Goal: Ask a question

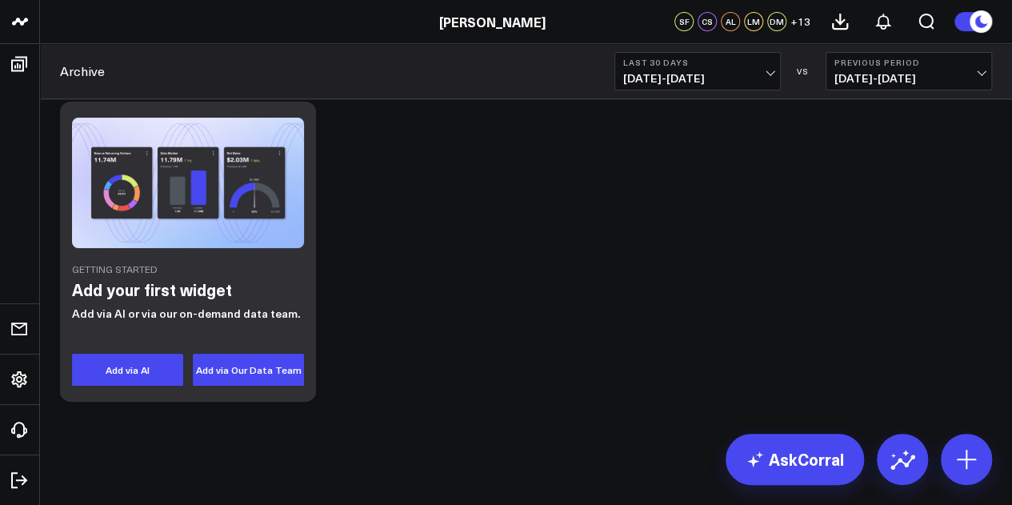
click at [340, 79] on div "Archive Last 30 Days [DATE] - [DATE] VS Previous Period [DATE] - [DATE]" at bounding box center [526, 71] width 972 height 55
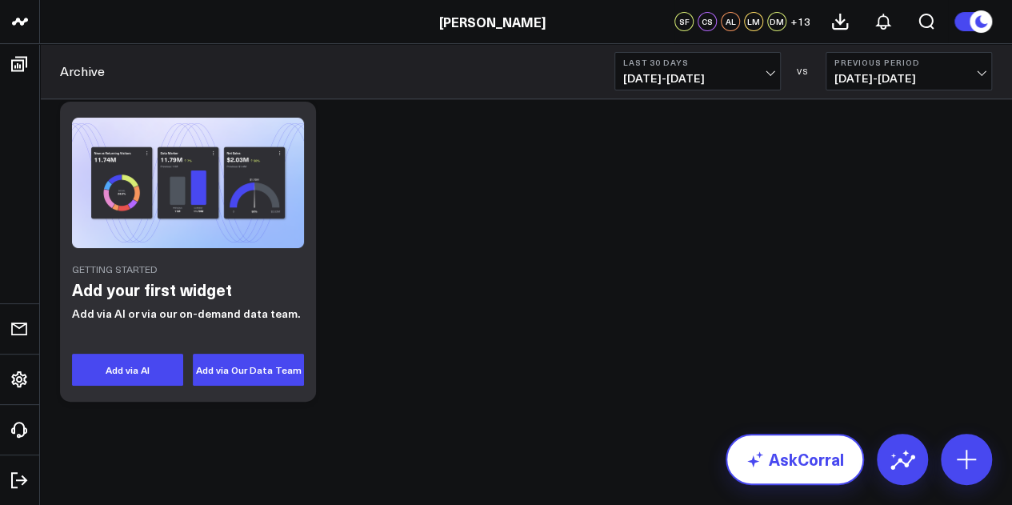
click at [795, 440] on link "AskCorral" at bounding box center [794, 459] width 138 height 51
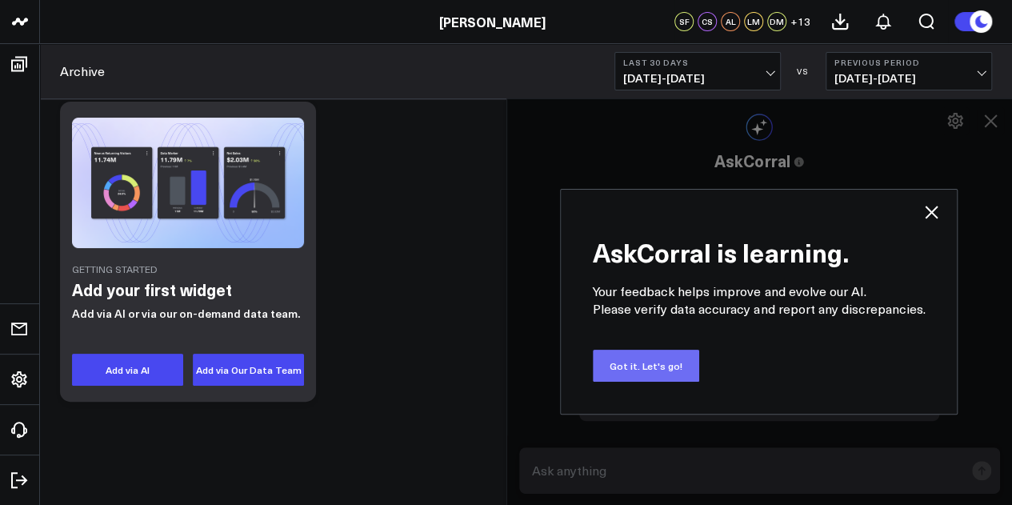
click at [693, 366] on button "Got it. Let's go!" at bounding box center [646, 366] width 106 height 32
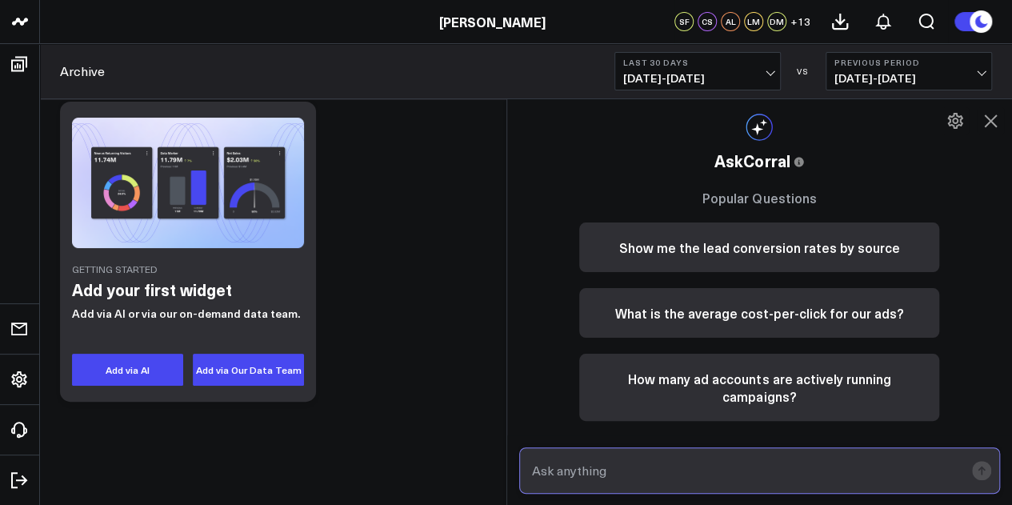
click at [700, 440] on input "text" at bounding box center [746, 470] width 437 height 29
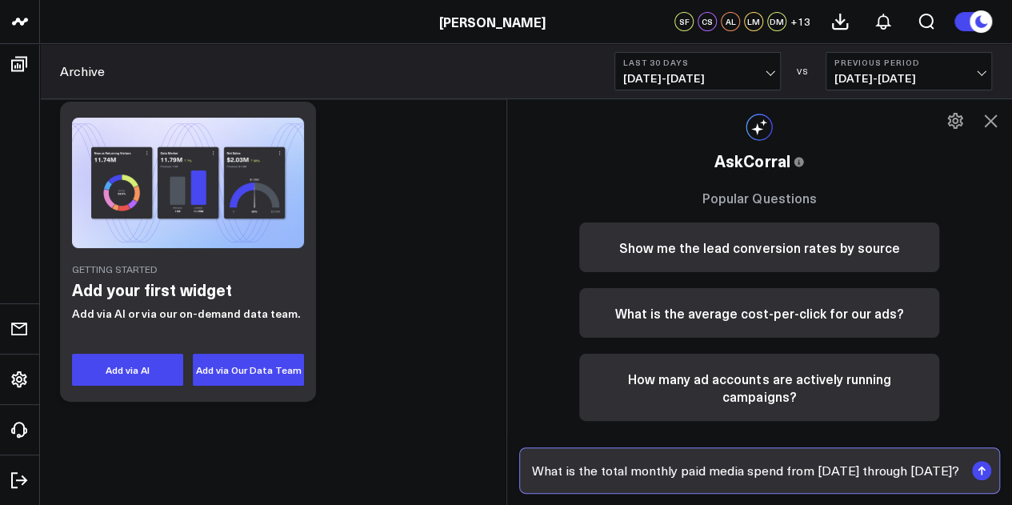
scroll to position [0, 22]
type input "What is the total monthly paid media spend from [DATE] through [DATE]?"
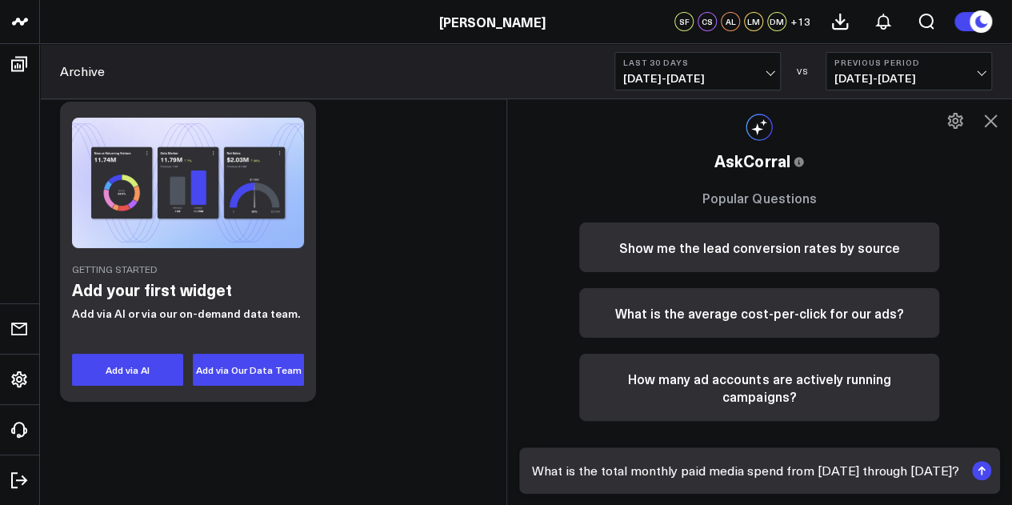
click at [985, 440] on icon "submit" at bounding box center [980, 468] width 7 height 5
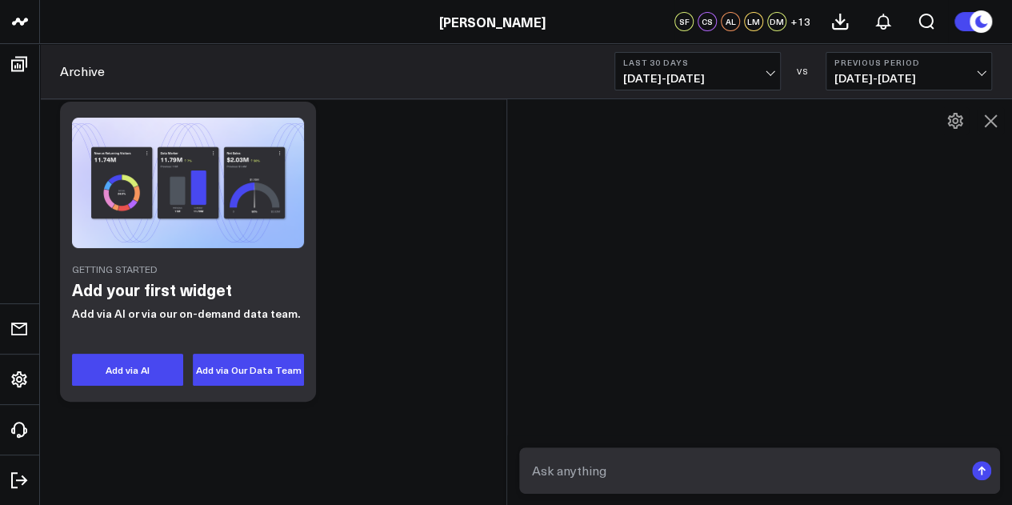
scroll to position [0, 0]
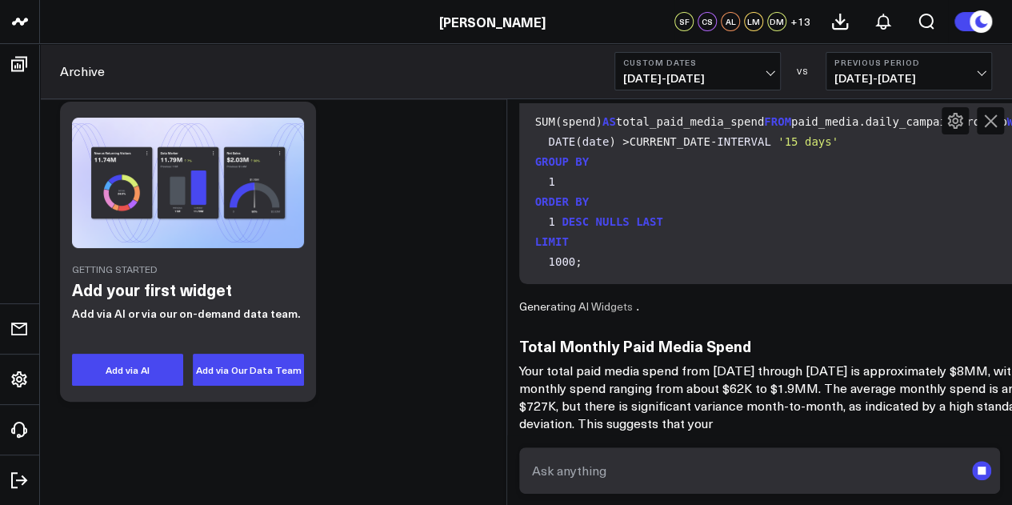
scroll to position [584, 0]
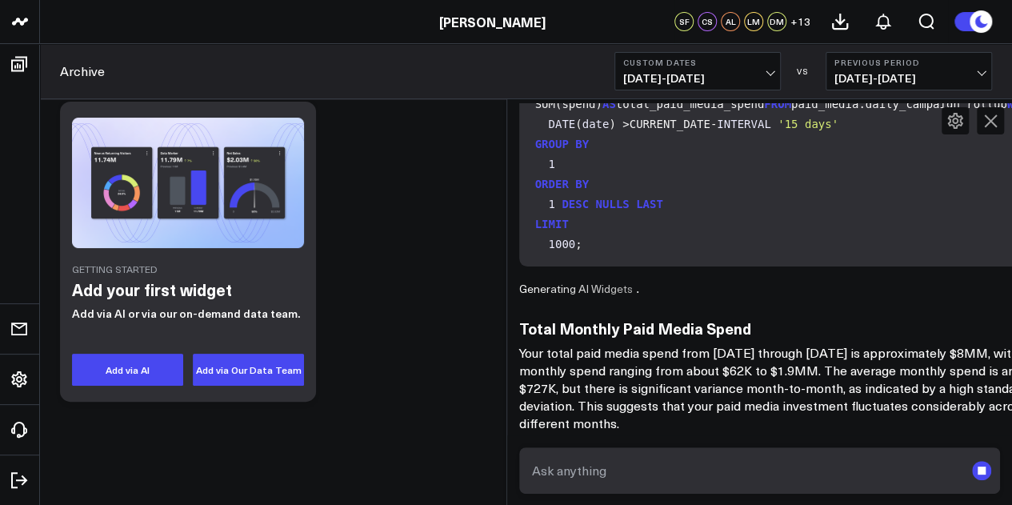
click at [894, 364] on p "Your total paid media spend from [DATE] through [DATE] is approximately $8MM, w…" at bounding box center [784, 388] width 531 height 88
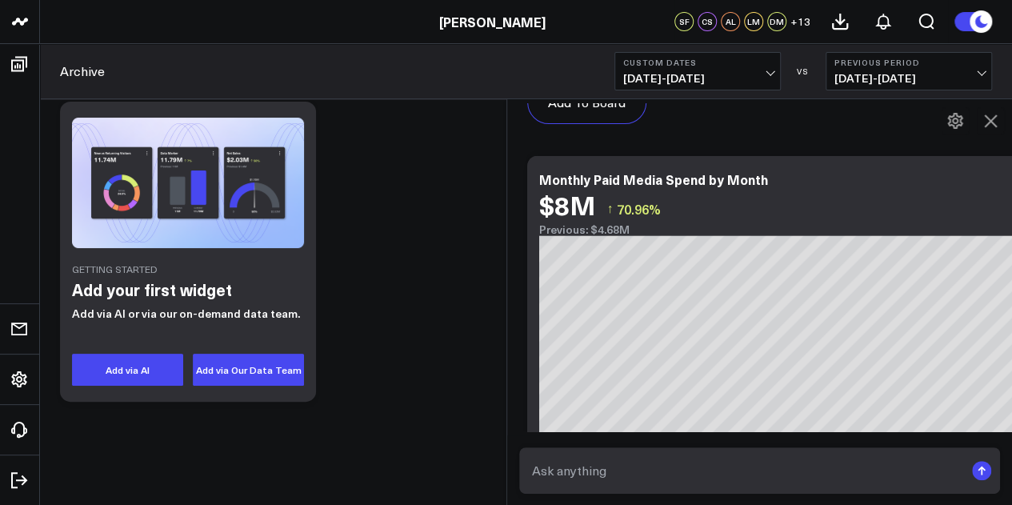
scroll to position [1419, 0]
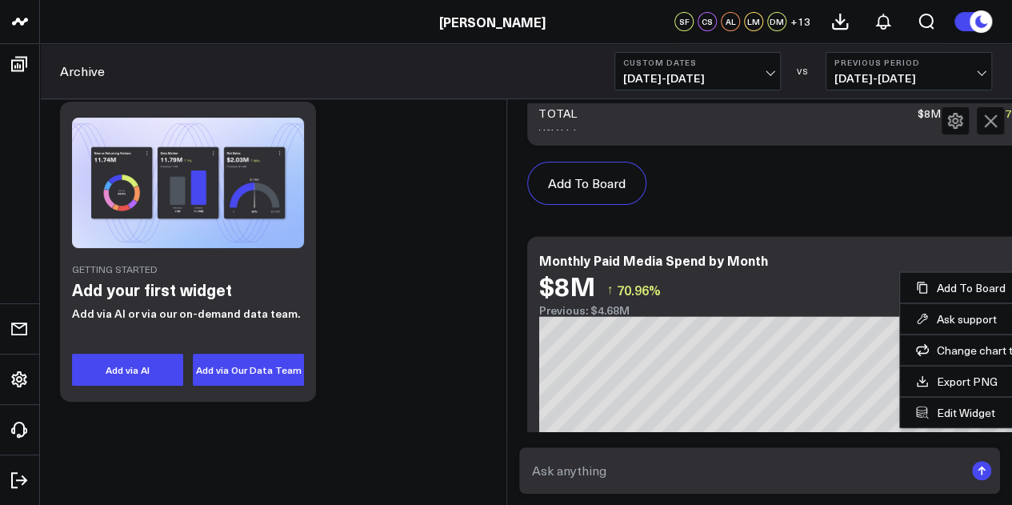
click at [923, 252] on div "Monthly Paid Media Spend by Month" at bounding box center [791, 259] width 504 height 14
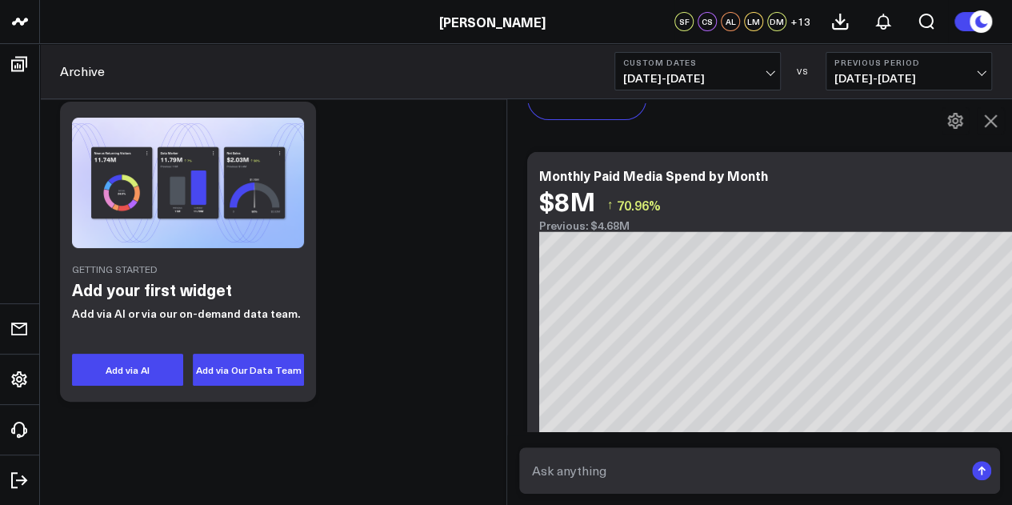
scroll to position [1499, 0]
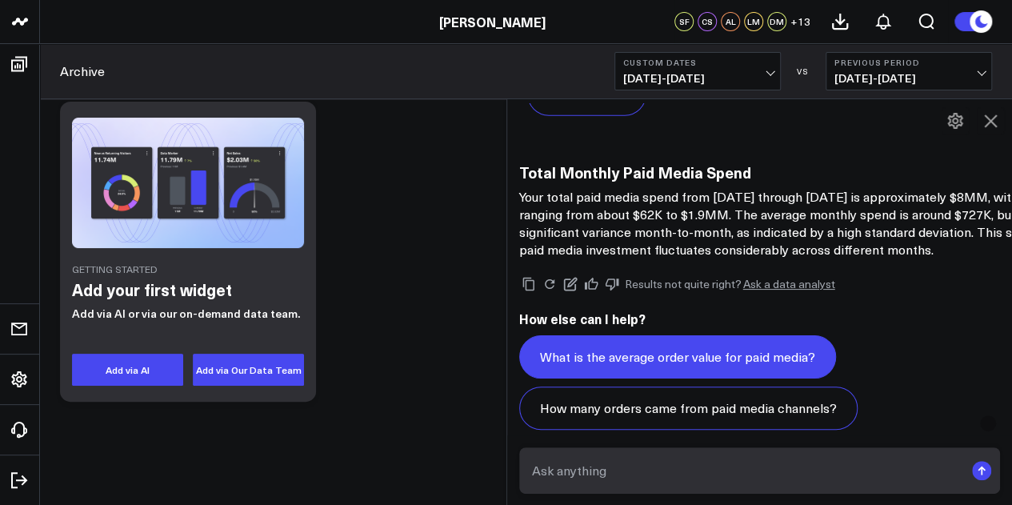
scroll to position [1899, 0]
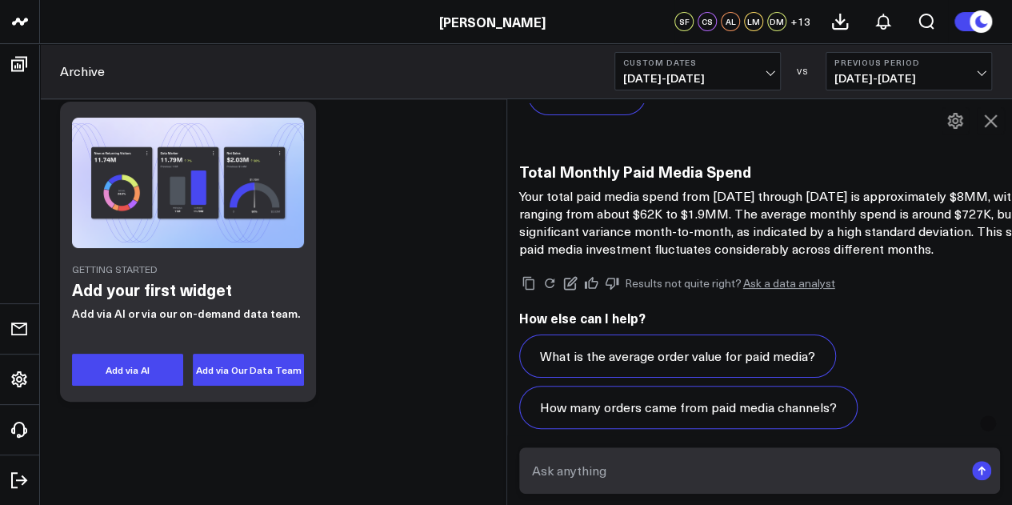
click at [895, 247] on p "Your total paid media spend from [DATE] through [DATE] is approximately $8MM, w…" at bounding box center [821, 222] width 605 height 70
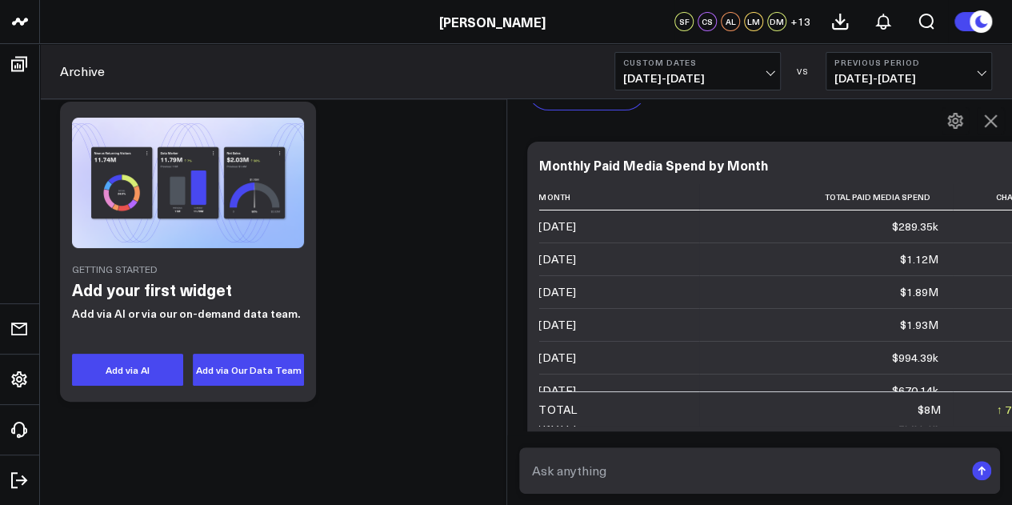
scroll to position [1099, 0]
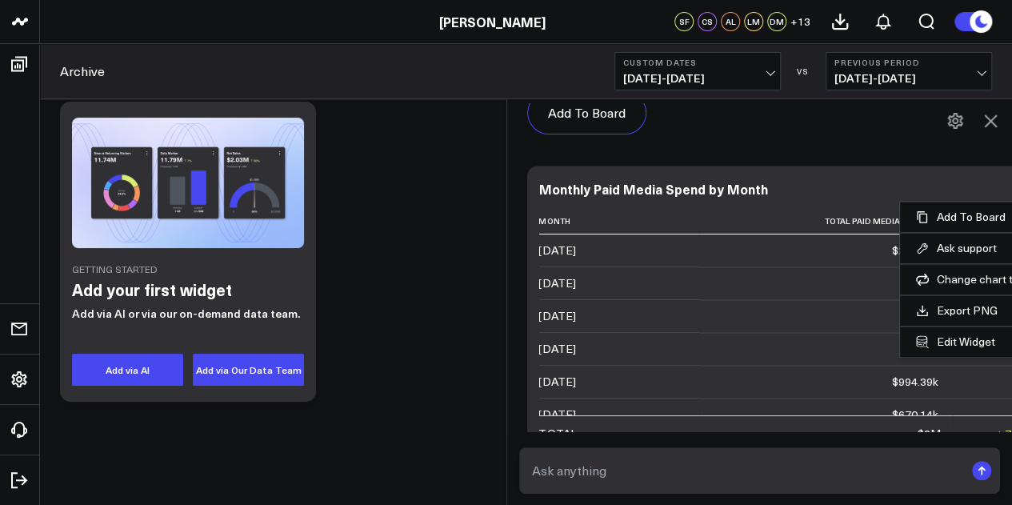
click at [926, 175] on div "Monthly Paid Media Spend by Month Month Total Paid Media Spend Change [DATE] $2…" at bounding box center [791, 316] width 528 height 300
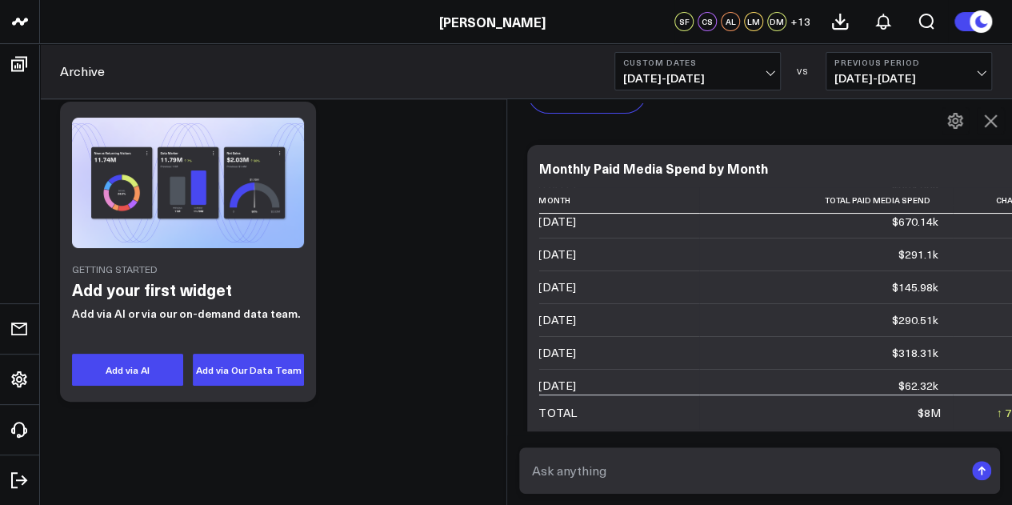
scroll to position [176, 0]
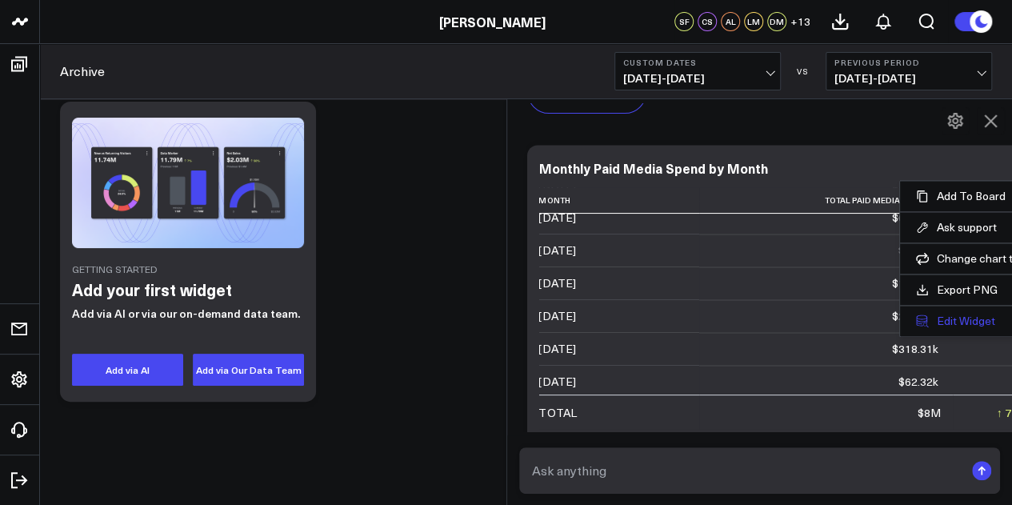
click at [916, 319] on button "Edit Widget" at bounding box center [971, 321] width 110 height 14
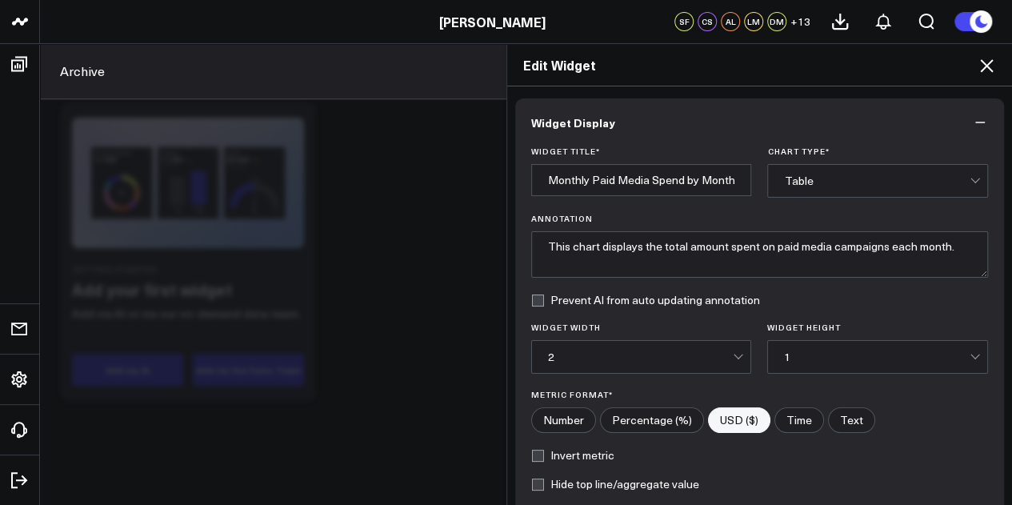
click at [975, 122] on icon "button" at bounding box center [980, 123] width 10 height 2
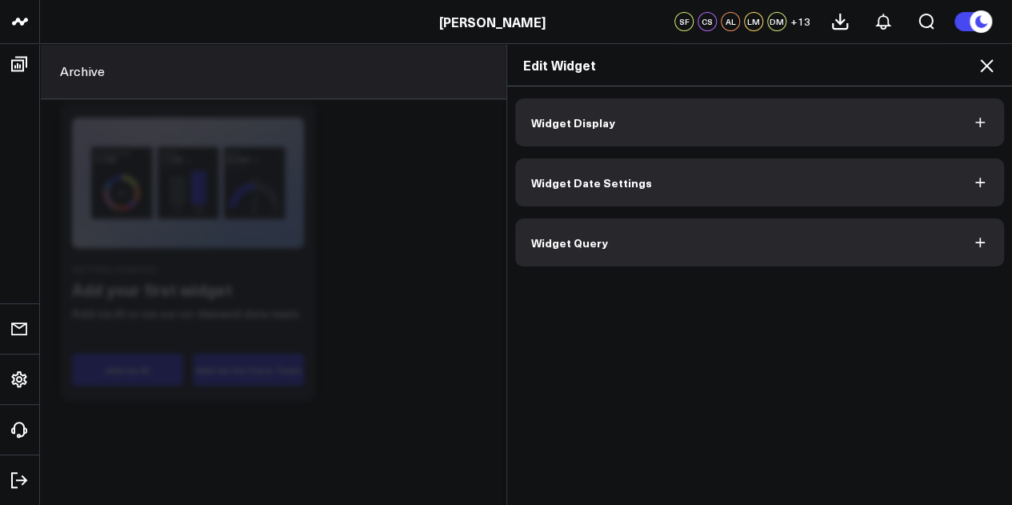
click at [985, 70] on icon at bounding box center [986, 65] width 19 height 19
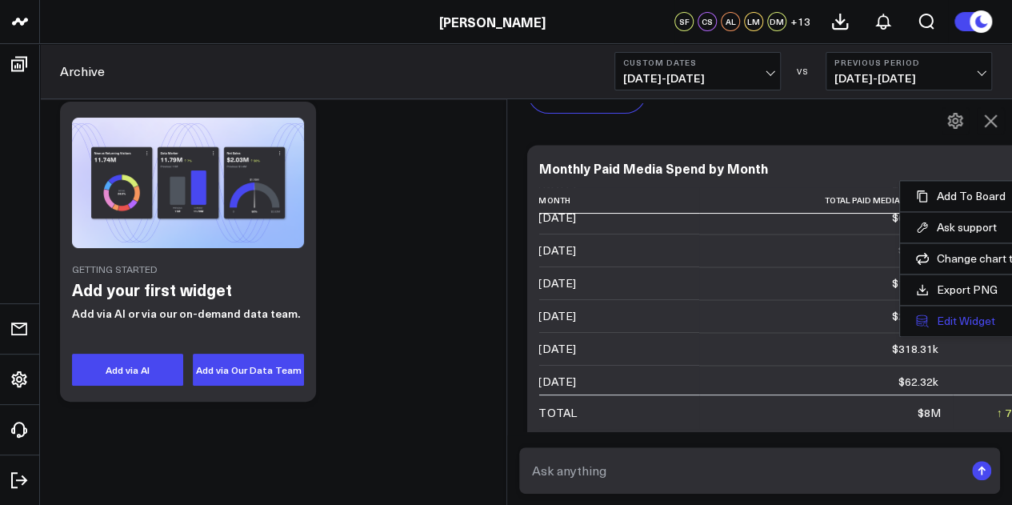
click at [916, 318] on button "Edit Widget" at bounding box center [971, 321] width 110 height 14
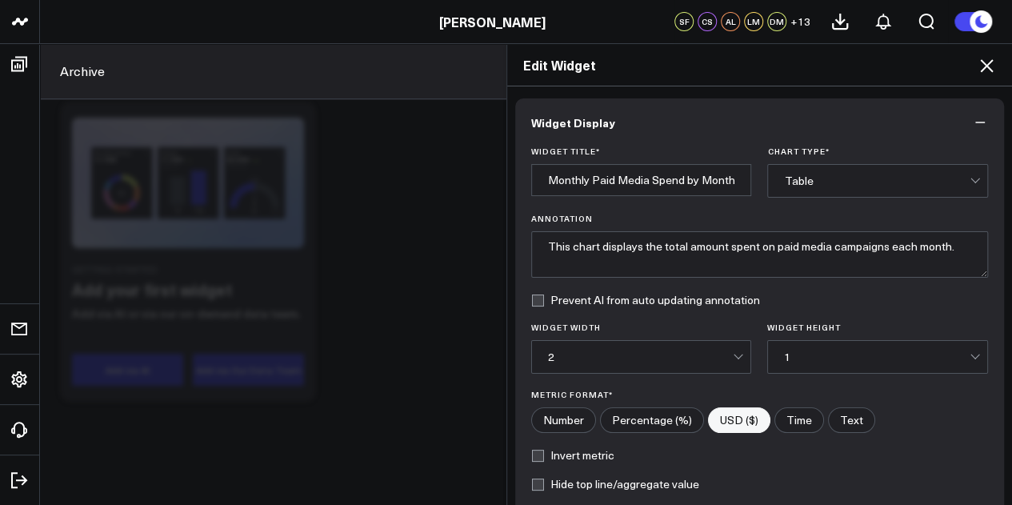
click at [975, 122] on icon "button" at bounding box center [980, 123] width 10 height 2
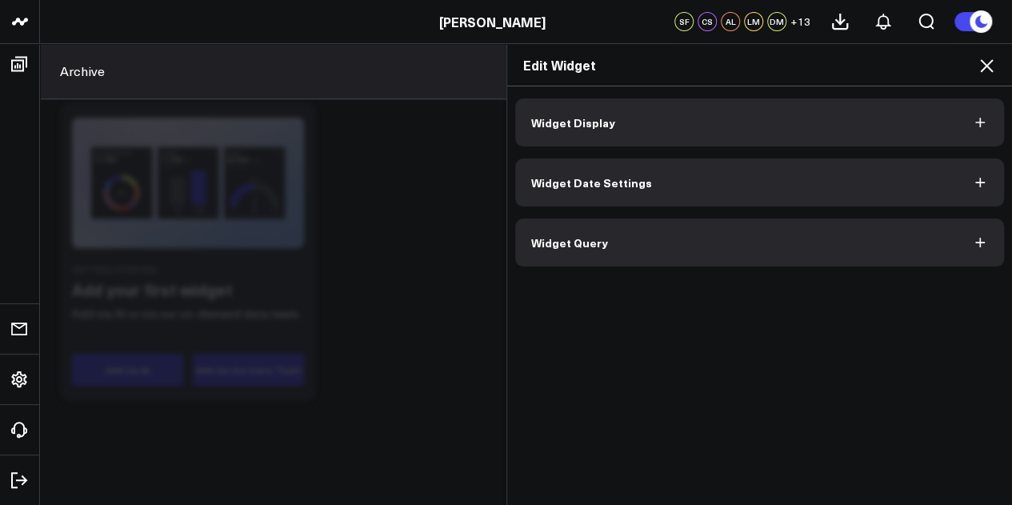
click at [990, 60] on icon at bounding box center [986, 65] width 19 height 19
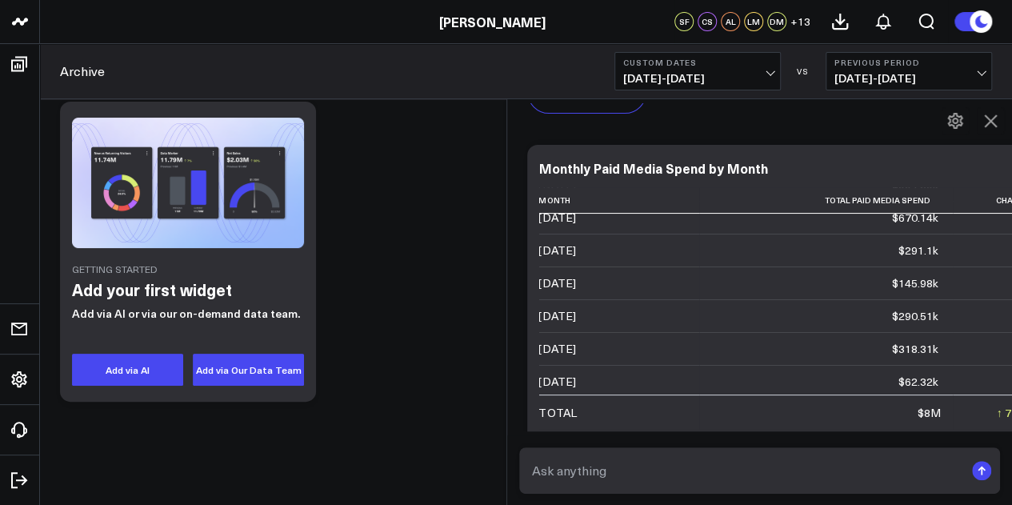
click at [827, 161] on div "Monthly Paid Media Spend by Month" at bounding box center [791, 168] width 504 height 14
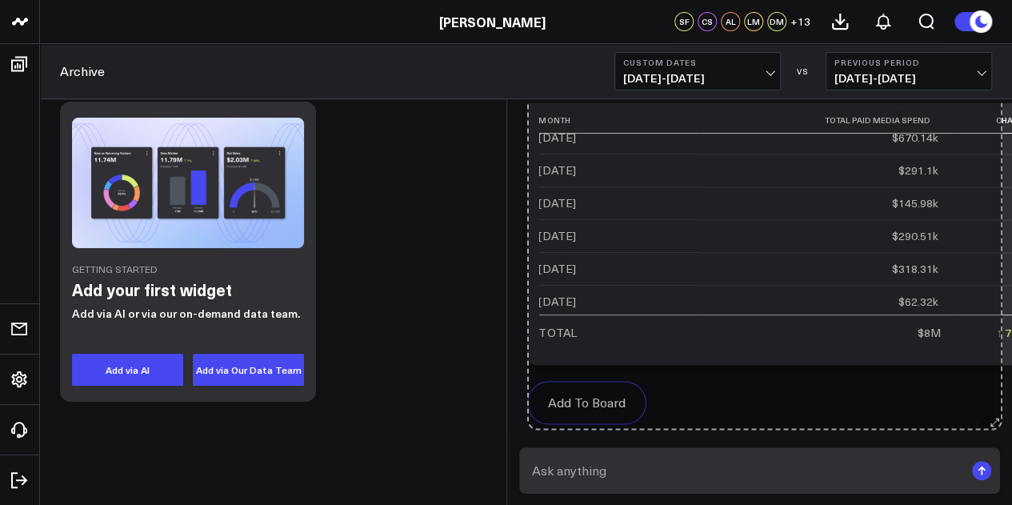
drag, startPoint x: 977, startPoint y: 358, endPoint x: 1001, endPoint y: 348, distance: 25.8
click at [1001, 348] on div "AskCorral This feature is experimental, yet powerful. Always check your answers…" at bounding box center [760, 75] width 506 height 2240
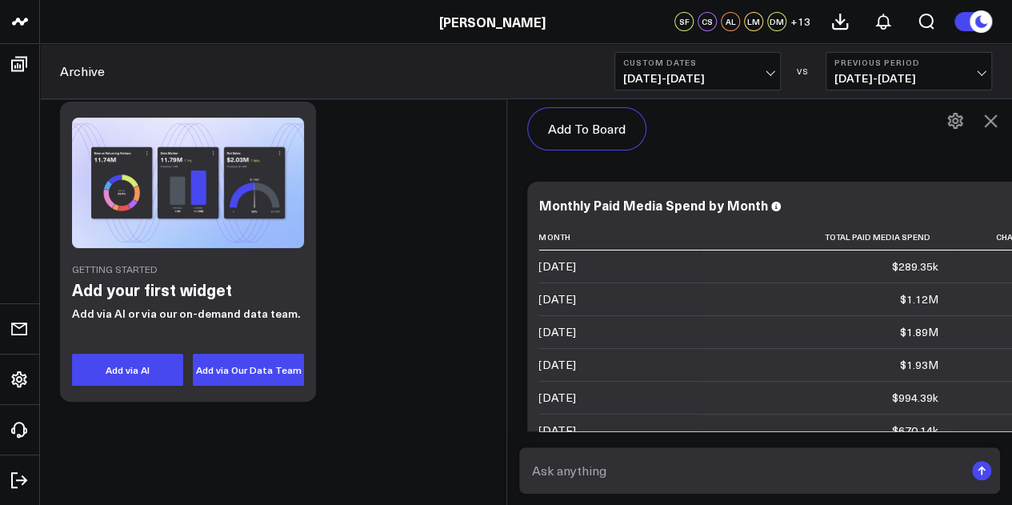
scroll to position [1040, 0]
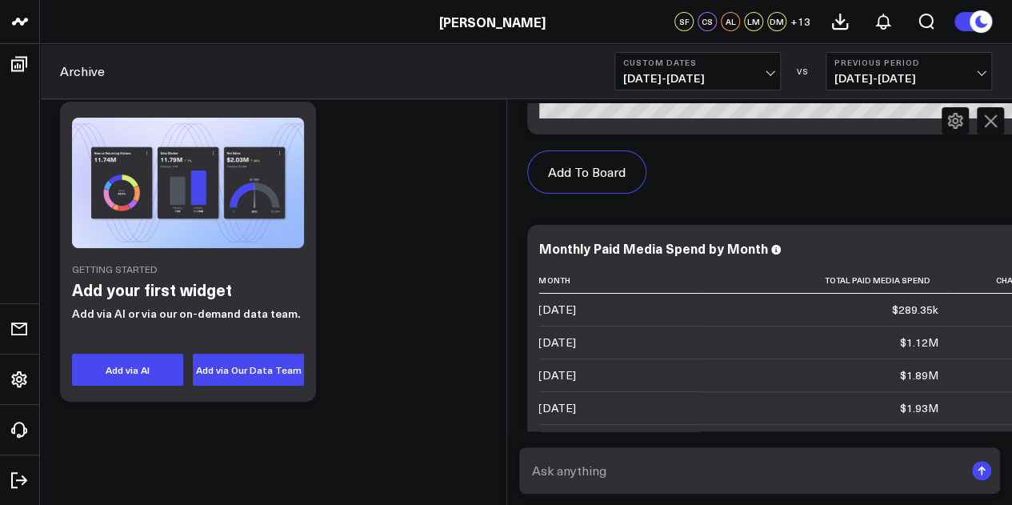
click at [954, 121] on icon at bounding box center [954, 120] width 19 height 19
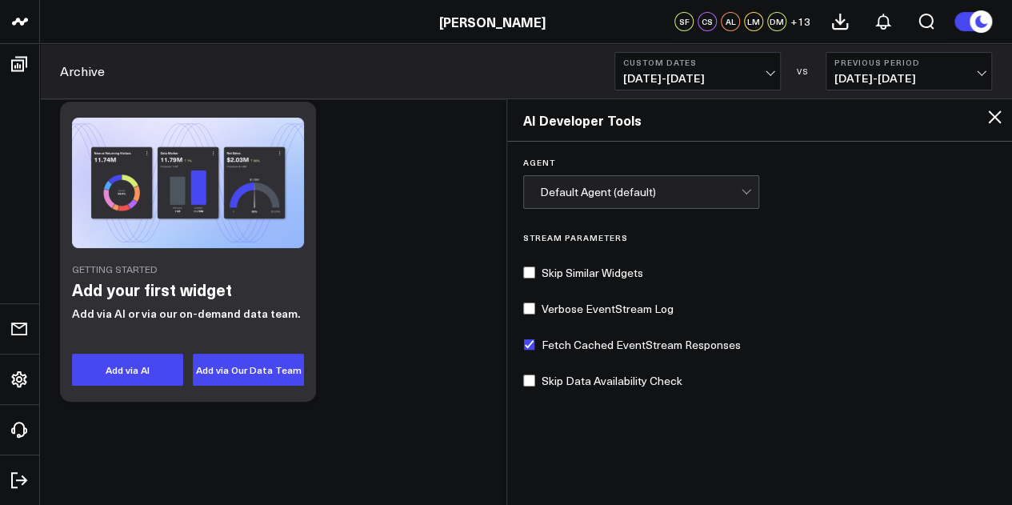
click at [989, 116] on icon at bounding box center [994, 116] width 19 height 19
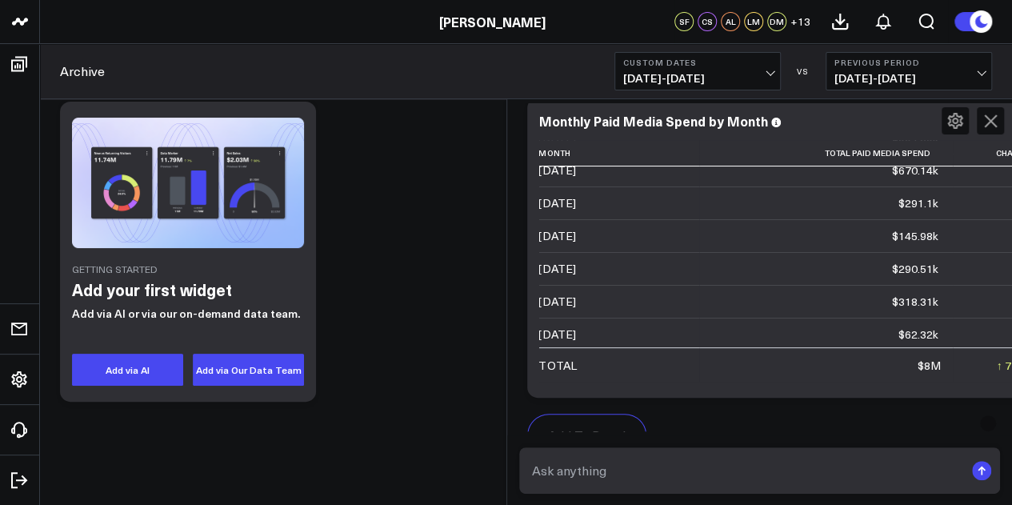
scroll to position [1200, 0]
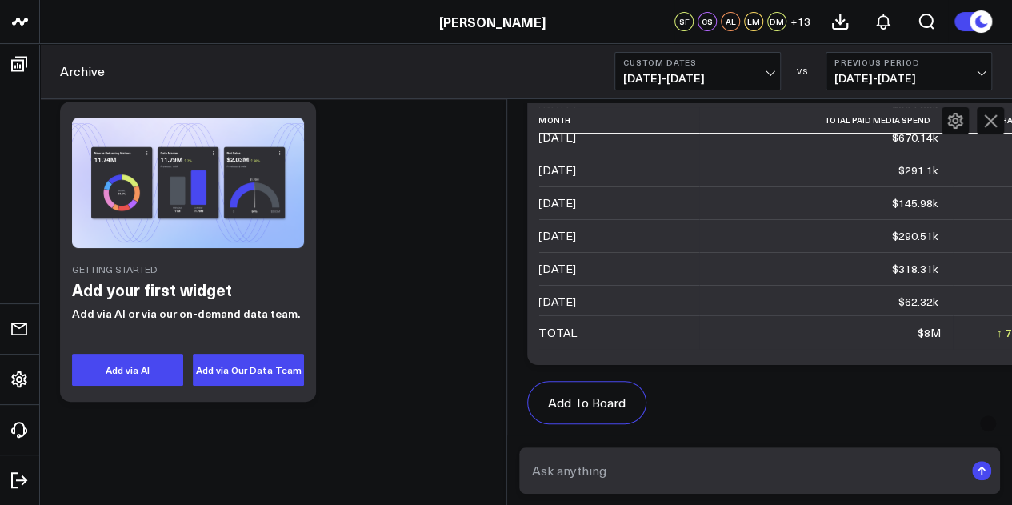
drag, startPoint x: 726, startPoint y: 337, endPoint x: 700, endPoint y: 336, distance: 26.4
click at [699, 336] on td "TOTAL" at bounding box center [619, 331] width 160 height 34
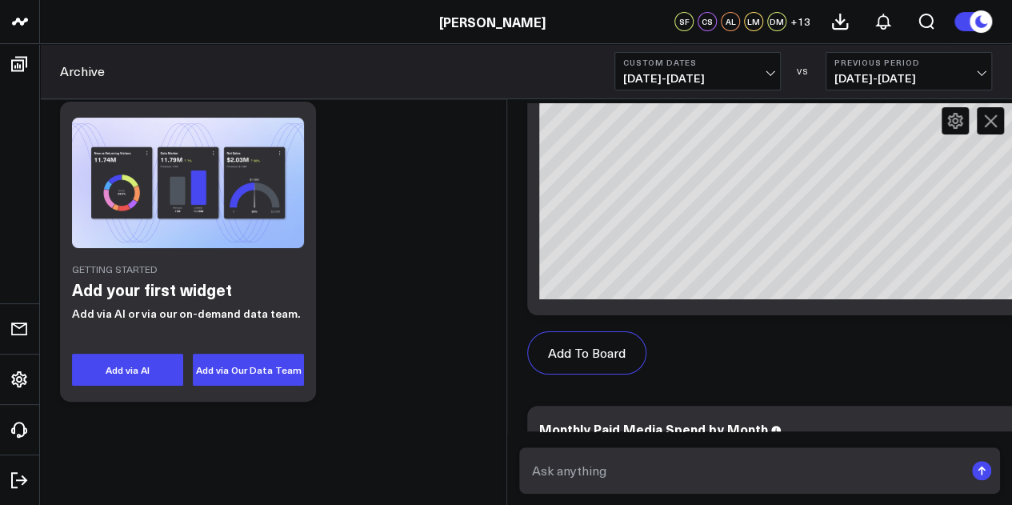
scroll to position [0, 0]
drag, startPoint x: 958, startPoint y: 350, endPoint x: 979, endPoint y: 327, distance: 30.6
click at [958, 350] on div "Add To Board" at bounding box center [791, 352] width 528 height 75
